Goal: Information Seeking & Learning: Learn about a topic

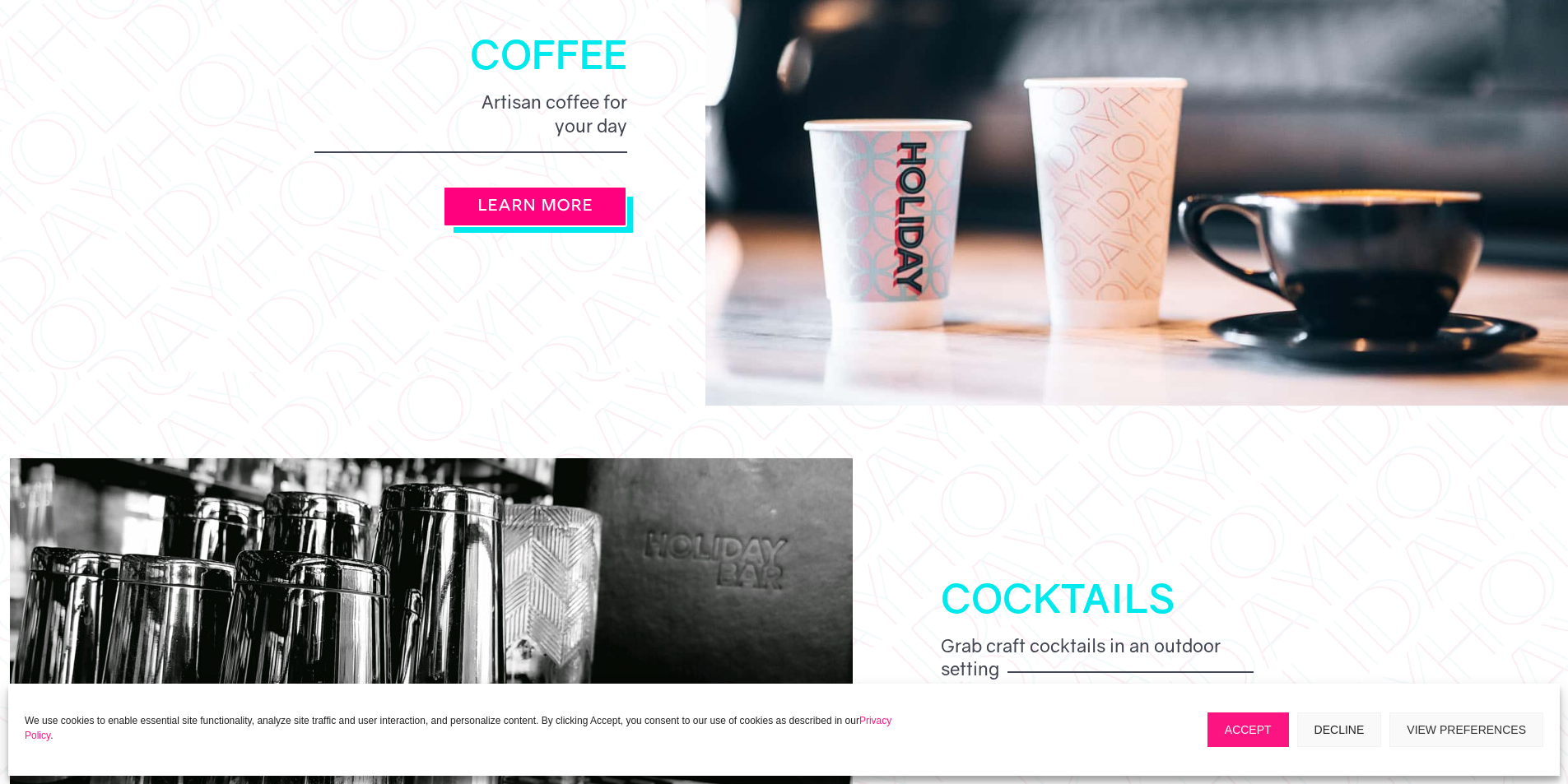
scroll to position [1810, 0]
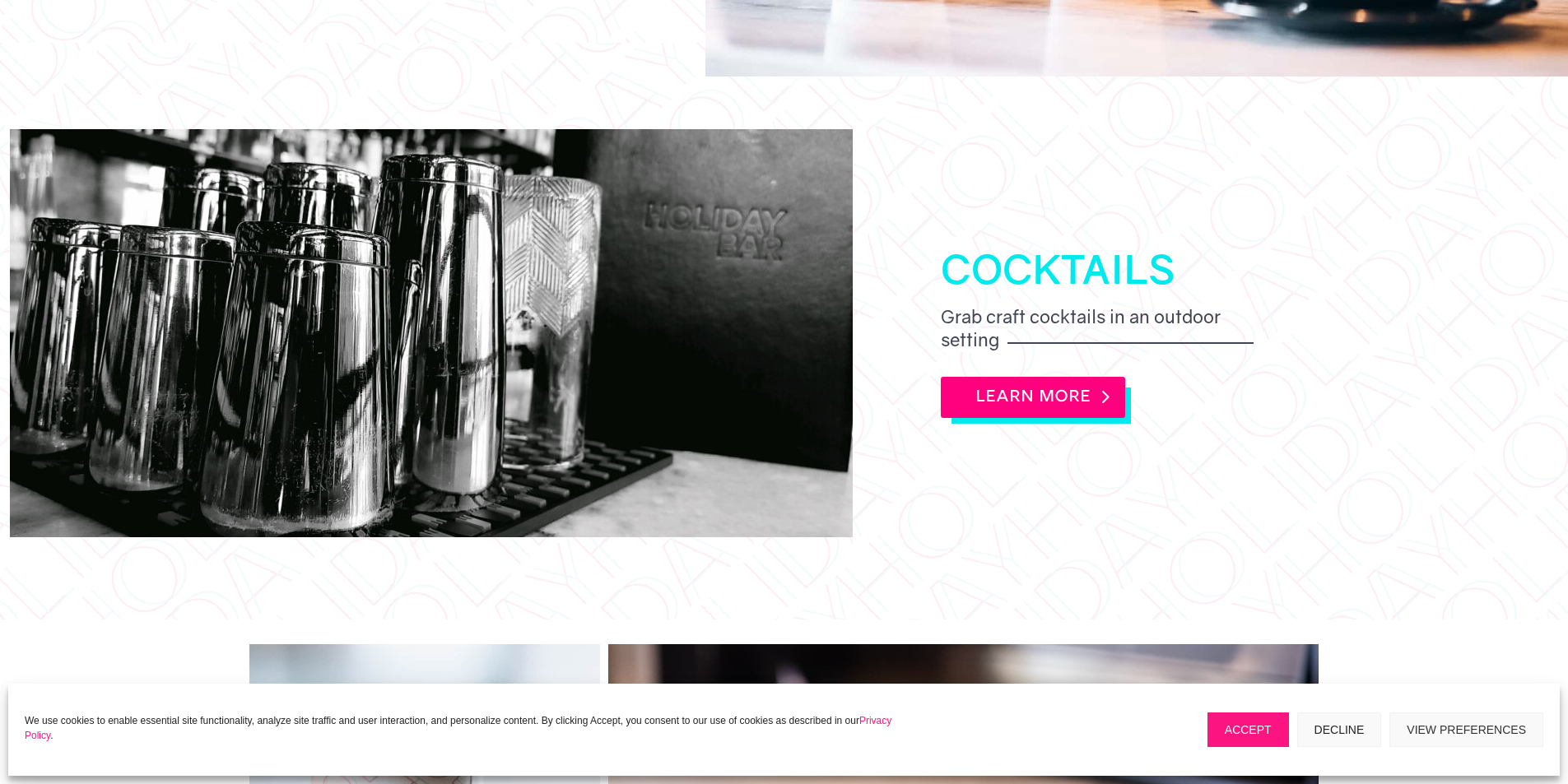
click at [1003, 377] on link "LEARN MORE" at bounding box center [1033, 397] width 184 height 42
